Goal: Go to known website: Access a specific website the user already knows

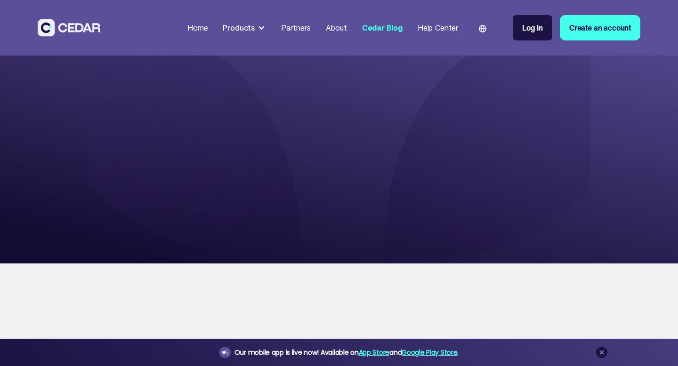
scroll to position [810, 0]
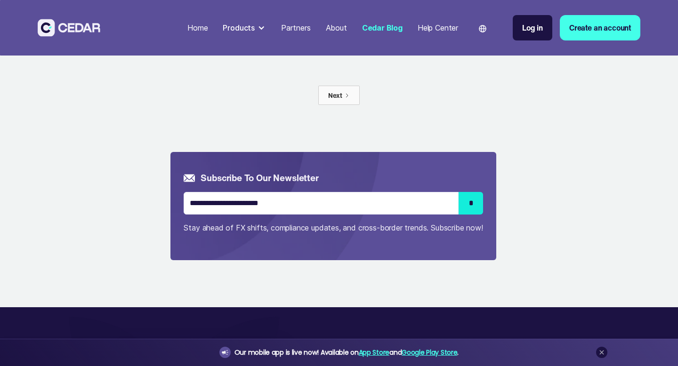
click at [200, 26] on div "Home" at bounding box center [197, 27] width 20 height 11
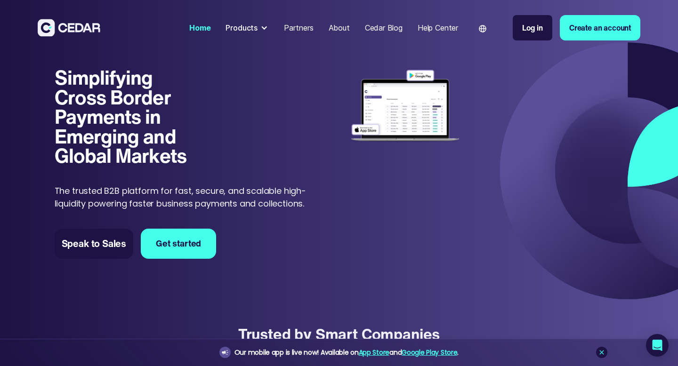
click at [388, 111] on img at bounding box center [405, 106] width 113 height 77
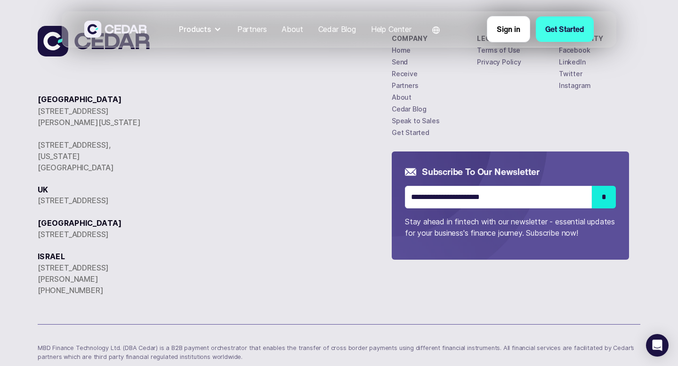
scroll to position [1824, 0]
